Goal: Task Accomplishment & Management: Use online tool/utility

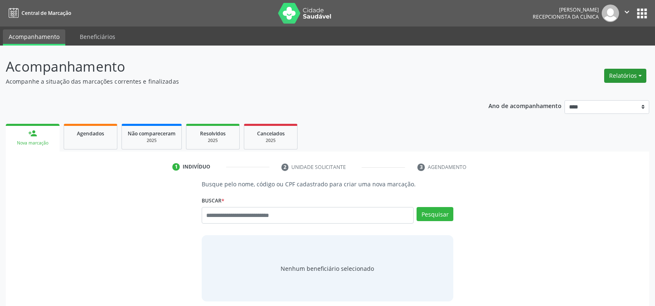
click at [615, 72] on button "Relatórios" at bounding box center [626, 76] width 42 height 14
click at [597, 92] on link "Agendamentos" at bounding box center [602, 94] width 89 height 12
select select "*"
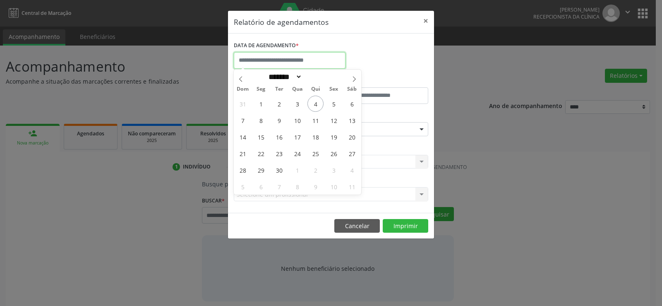
click at [315, 62] on input "text" at bounding box center [290, 60] width 112 height 17
click at [319, 102] on span "4" at bounding box center [315, 104] width 16 height 16
type input "**********"
click at [319, 102] on span "4" at bounding box center [315, 104] width 16 height 16
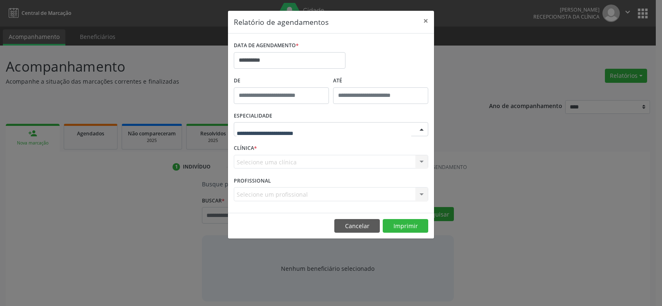
click at [319, 129] on div at bounding box center [331, 129] width 194 height 14
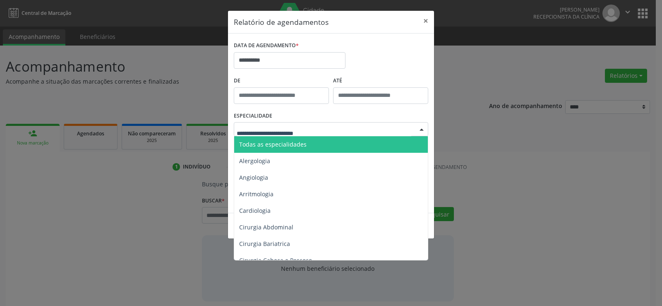
click at [319, 146] on span "Todas as especialidades" at bounding box center [331, 144] width 195 height 17
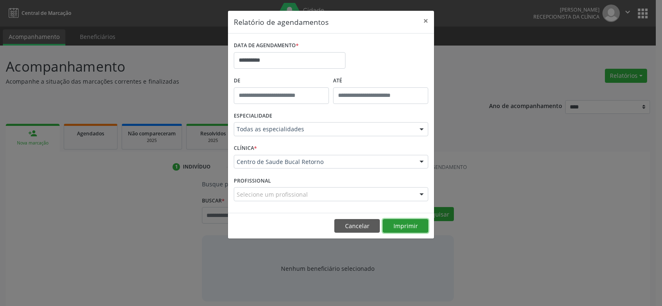
click at [407, 229] on button "Imprimir" at bounding box center [404, 226] width 45 height 14
